Goal: Task Accomplishment & Management: Use online tool/utility

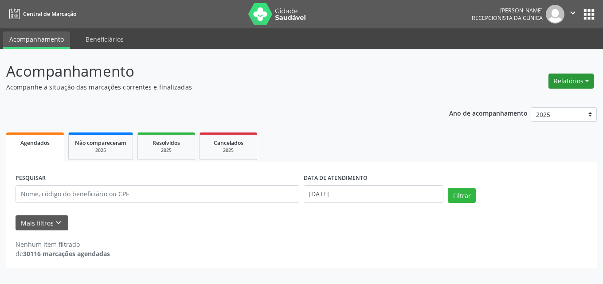
click at [569, 82] on button "Relatórios" at bounding box center [570, 81] width 45 height 15
click at [553, 95] on link "Agendamentos" at bounding box center [546, 100] width 95 height 12
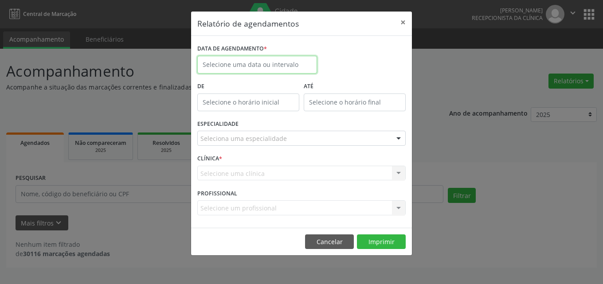
click at [271, 59] on input "text" at bounding box center [257, 65] width 120 height 18
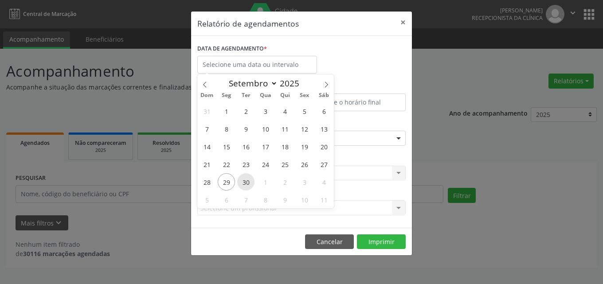
click at [243, 182] on span "30" at bounding box center [245, 181] width 17 height 17
type input "[DATE]"
click at [251, 181] on span "30" at bounding box center [245, 181] width 17 height 17
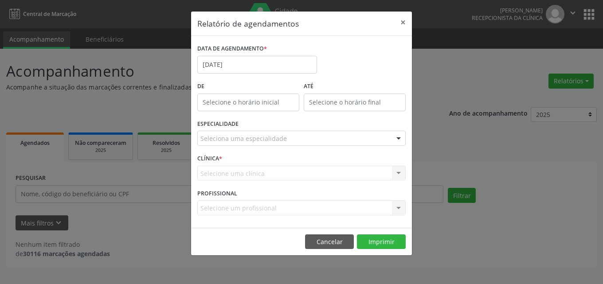
click at [284, 141] on div "Seleciona uma especialidade" at bounding box center [301, 138] width 208 height 15
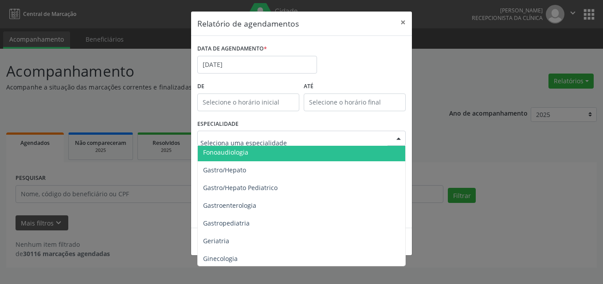
scroll to position [576, 0]
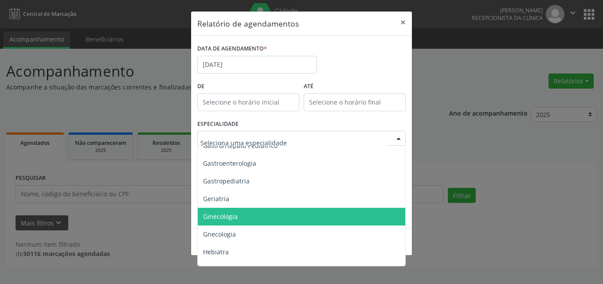
click at [246, 212] on span "Ginecologia" at bounding box center [302, 217] width 209 height 18
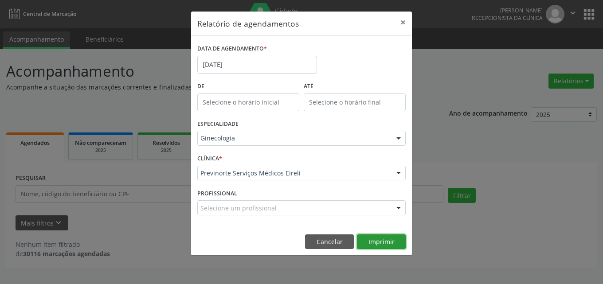
click at [380, 239] on button "Imprimir" at bounding box center [381, 242] width 49 height 15
